Goal: Task Accomplishment & Management: Use online tool/utility

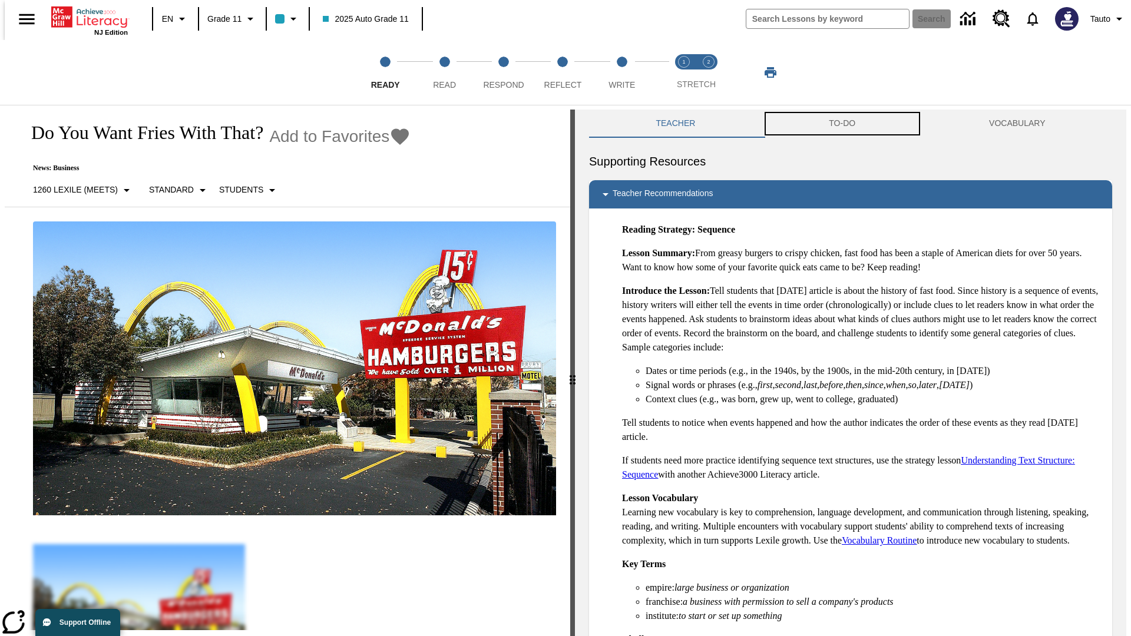
click at [842, 124] on button "TO-DO" at bounding box center [842, 124] width 160 height 28
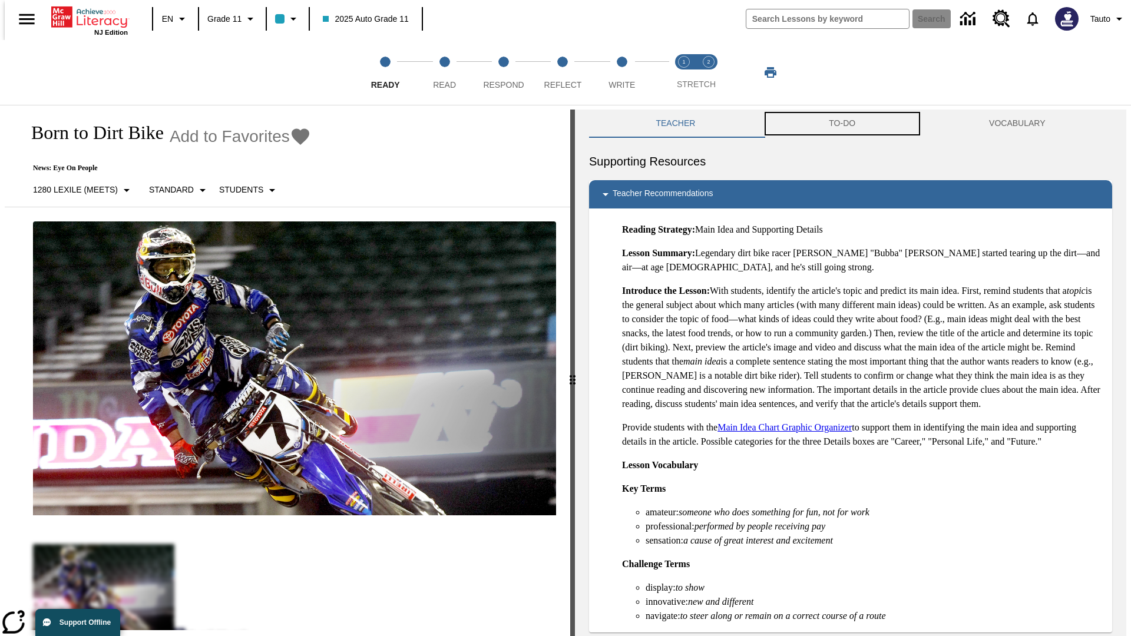
click at [842, 124] on button "TO-DO" at bounding box center [842, 124] width 160 height 28
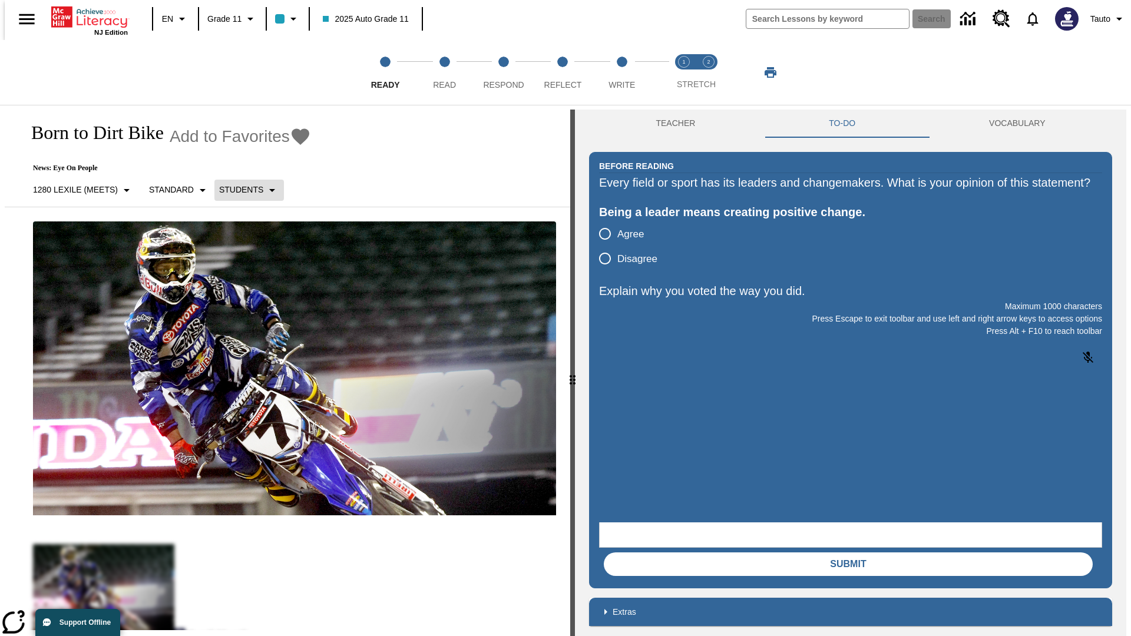
click at [242, 190] on p "Students" at bounding box center [241, 190] width 44 height 12
